Goal: Navigation & Orientation: Understand site structure

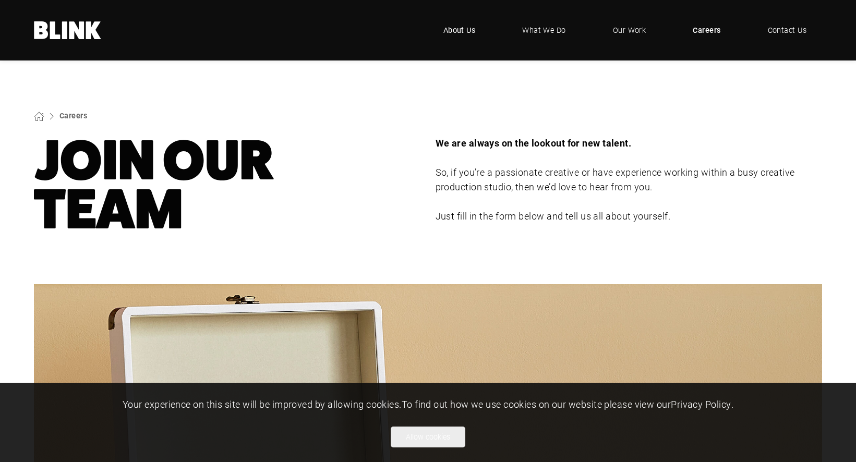
click at [471, 21] on link "About Us" at bounding box center [460, 30] width 64 height 31
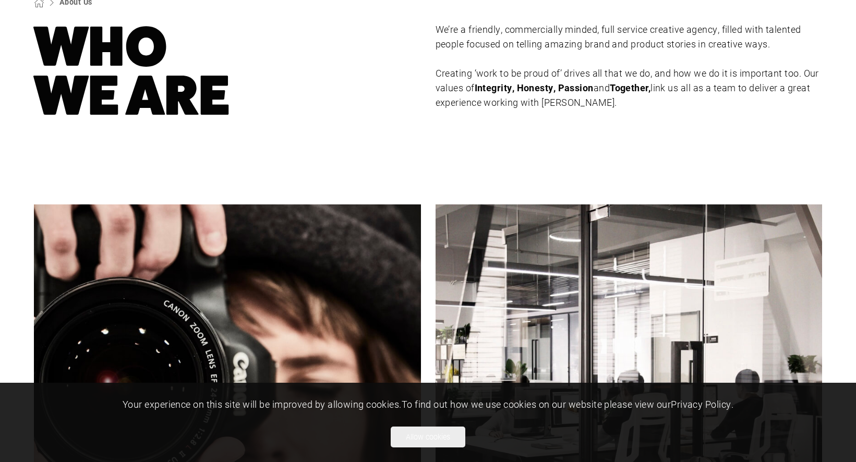
scroll to position [296, 0]
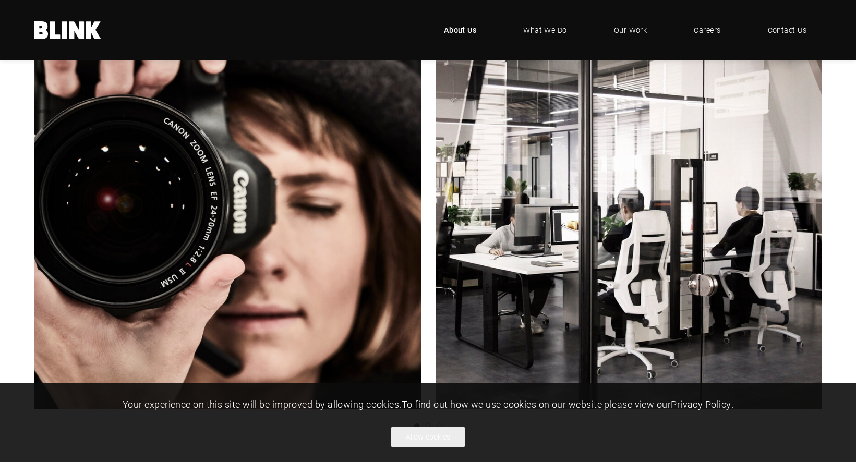
click at [62, 34] on icon ".blink-logo-wh10cxjsy-cls-1{fill:#fff;} BLINK - where creative comes to life" at bounding box center [68, 30] width 68 height 18
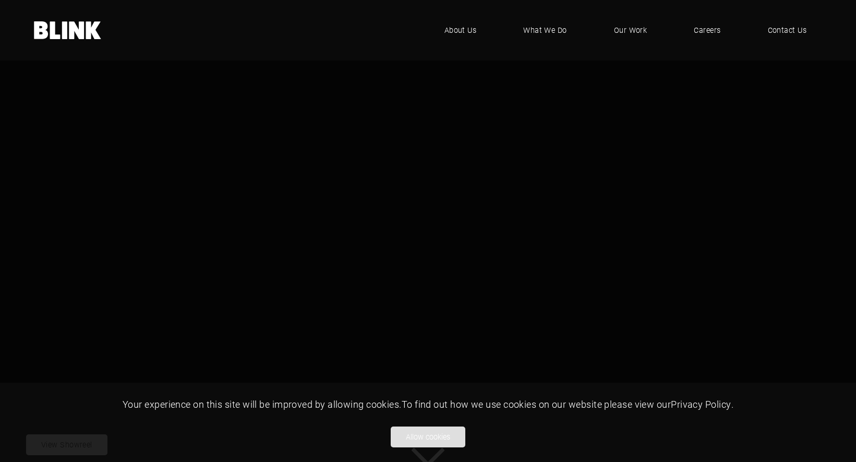
click at [438, 436] on button "Allow cookies" at bounding box center [428, 437] width 75 height 21
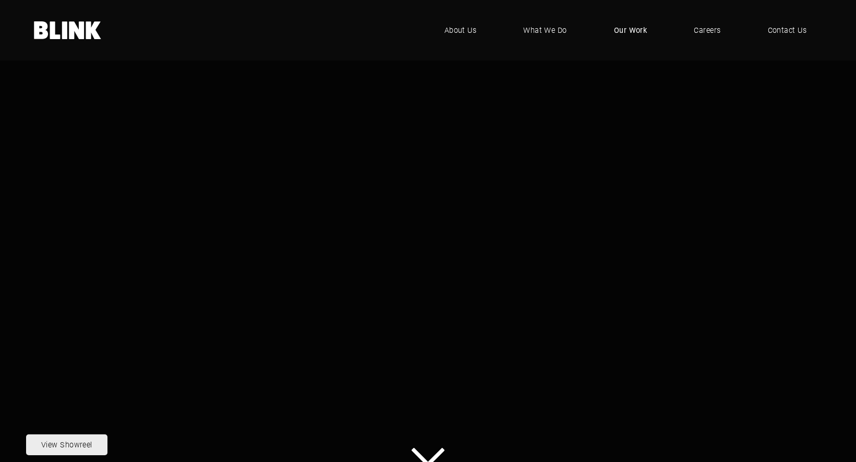
click at [634, 34] on span "Our Work" at bounding box center [630, 30] width 33 height 11
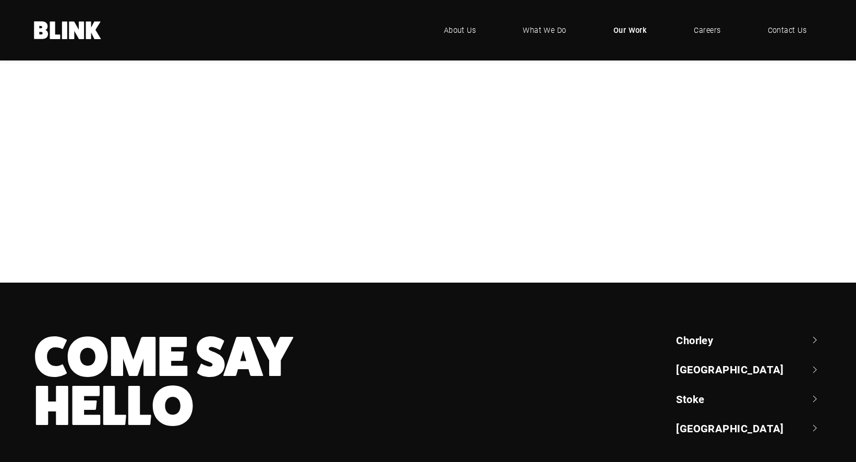
scroll to position [522, 0]
